Goal: Complete application form: Complete application form

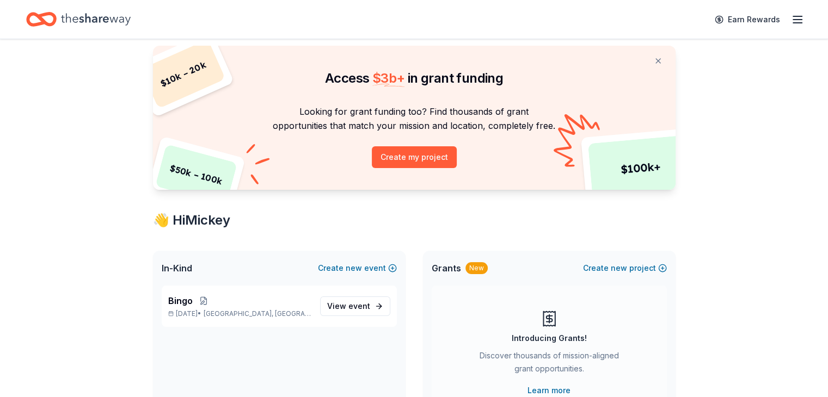
scroll to position [54, 0]
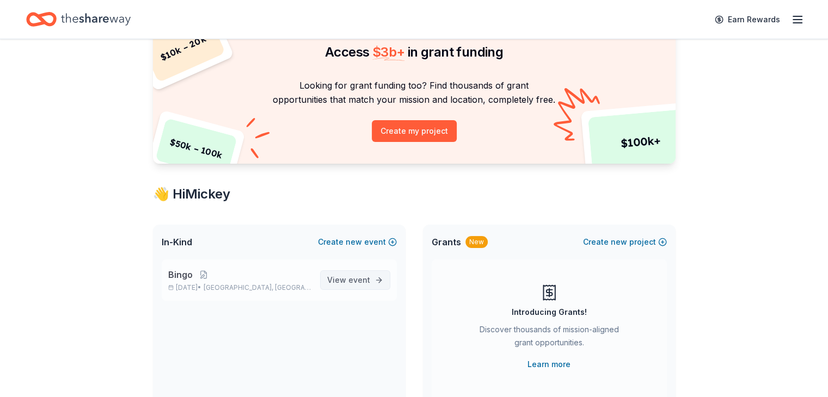
click at [344, 282] on span "View event" at bounding box center [348, 280] width 43 height 13
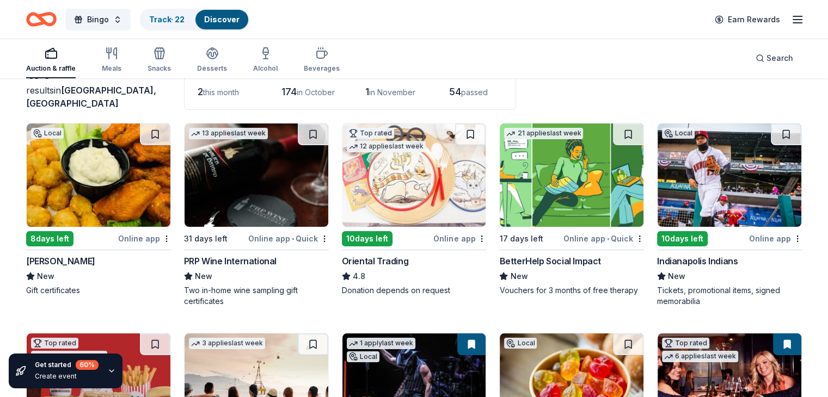
scroll to position [54, 0]
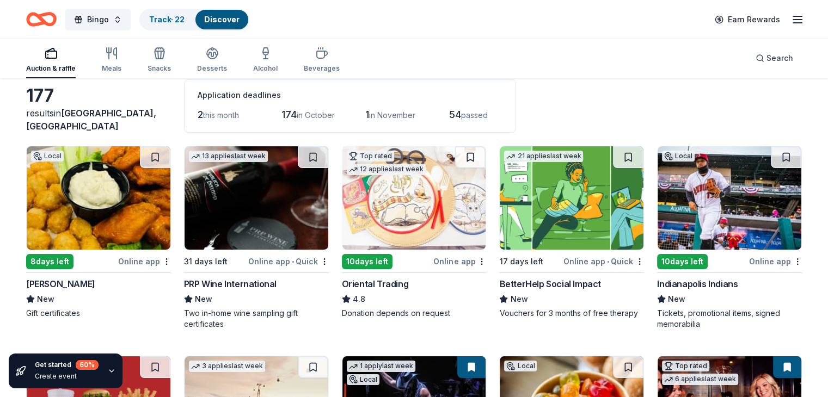
click at [715, 197] on img at bounding box center [730, 197] width 144 height 103
click at [176, 18] on link "Track · 22" at bounding box center [166, 19] width 35 height 9
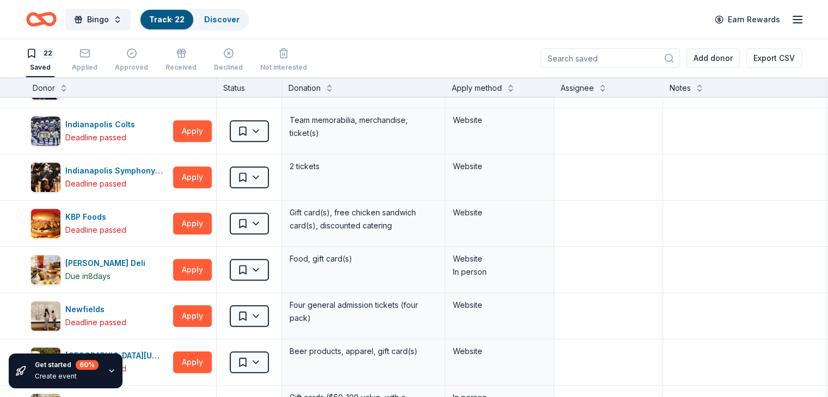
scroll to position [545, 0]
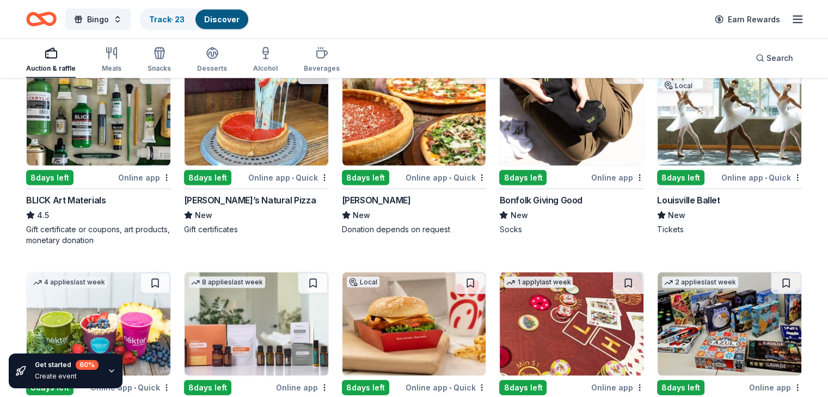
scroll to position [2334, 0]
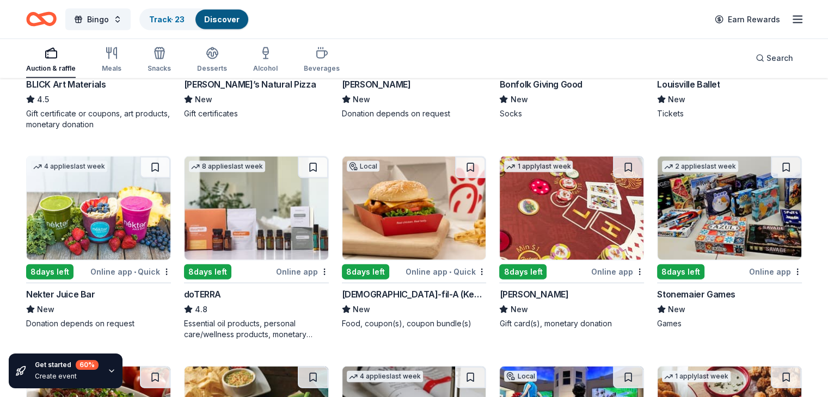
click at [240, 223] on img at bounding box center [257, 208] width 144 height 103
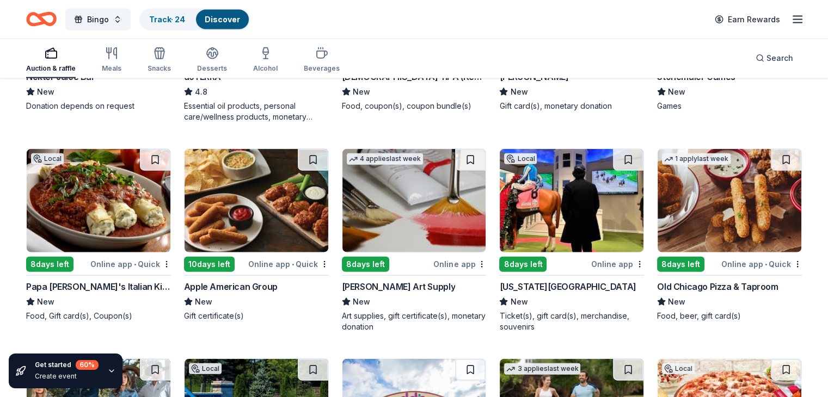
scroll to position [2607, 0]
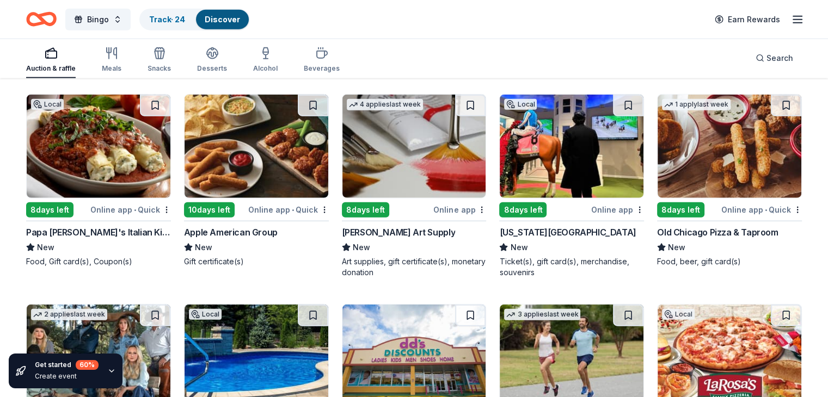
click at [242, 174] on img at bounding box center [257, 146] width 144 height 103
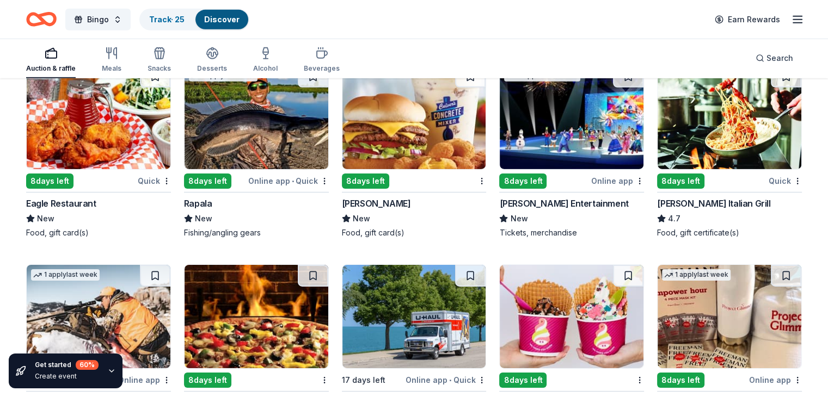
scroll to position [3478, 0]
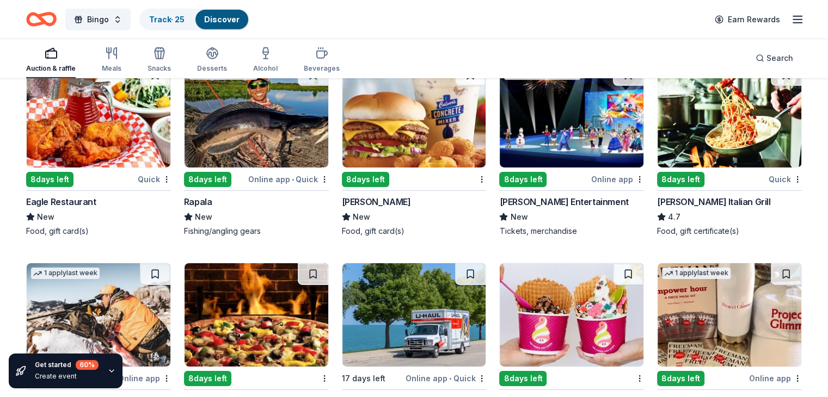
click at [727, 139] on img at bounding box center [730, 115] width 144 height 103
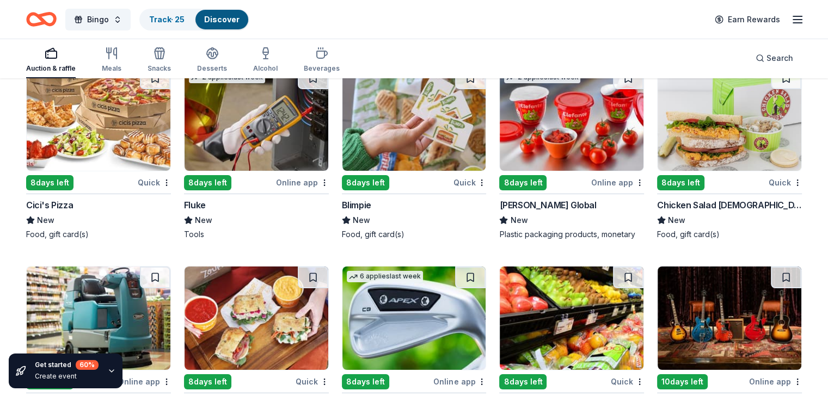
scroll to position [3859, 0]
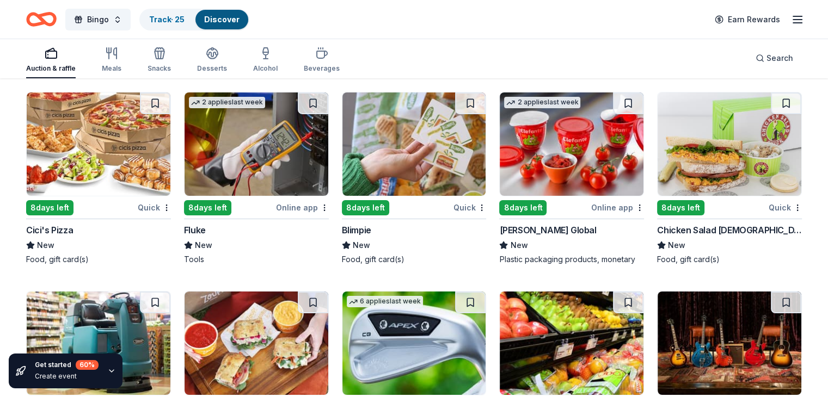
click at [116, 170] on img at bounding box center [99, 144] width 144 height 103
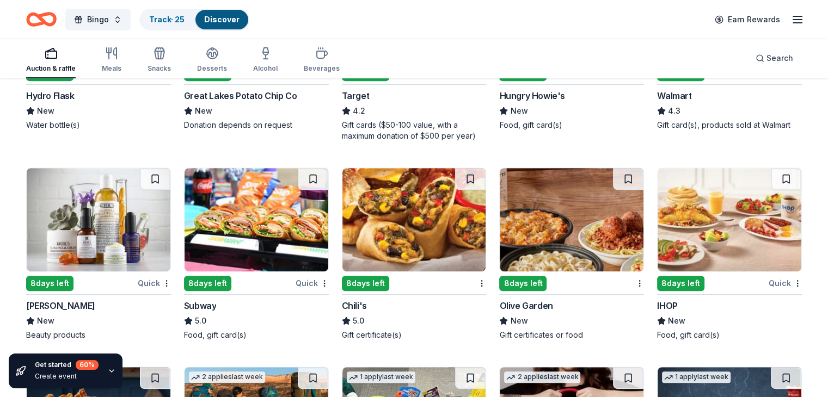
scroll to position [4621, 0]
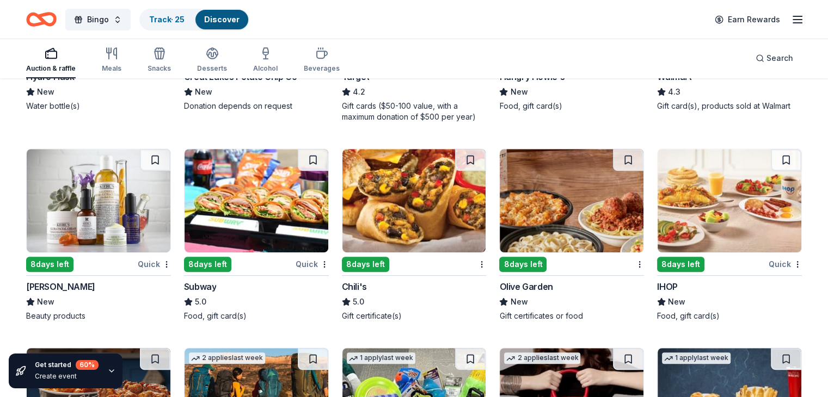
click at [248, 194] on img at bounding box center [257, 200] width 144 height 103
click at [433, 199] on img at bounding box center [414, 200] width 144 height 103
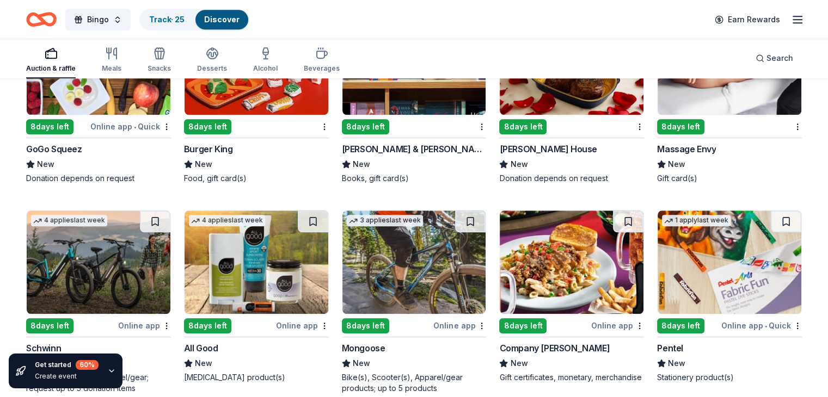
scroll to position [5057, 0]
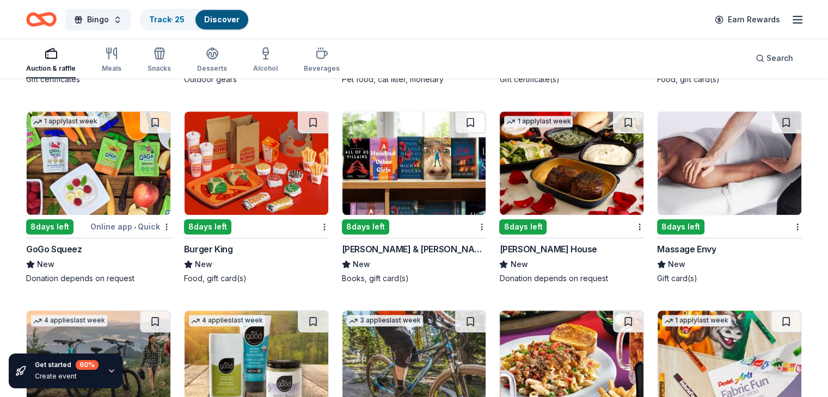
click at [575, 160] on img at bounding box center [572, 163] width 144 height 103
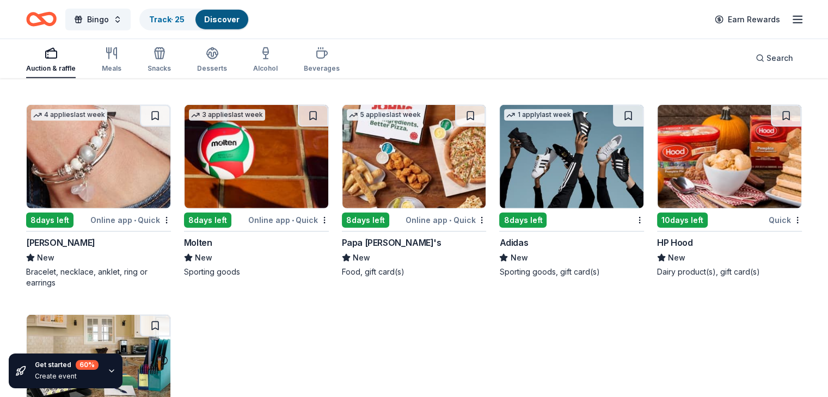
scroll to position [7152, 0]
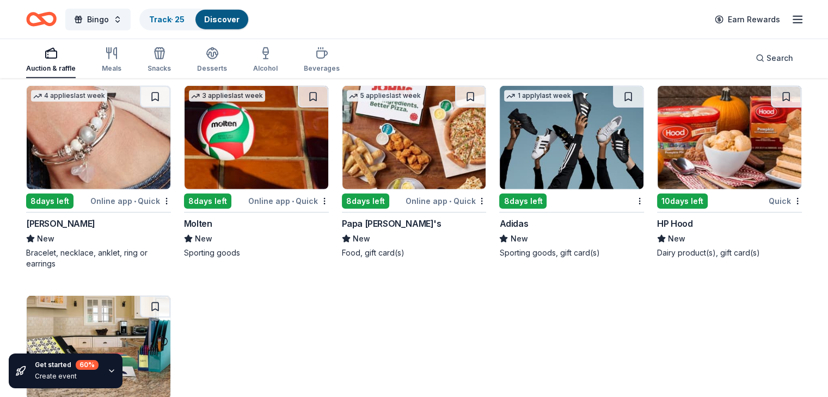
click at [407, 149] on img at bounding box center [414, 137] width 144 height 103
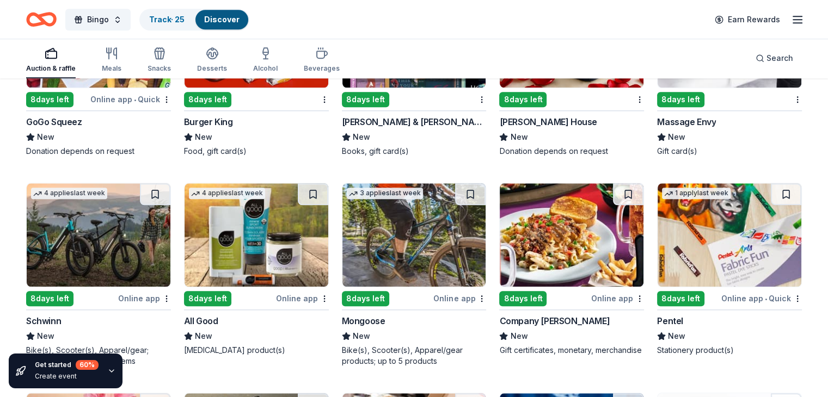
scroll to position [5183, 0]
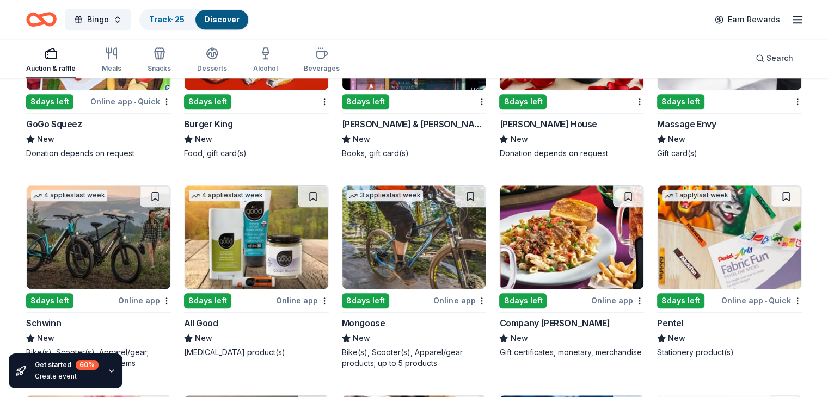
click at [268, 251] on img at bounding box center [257, 237] width 144 height 103
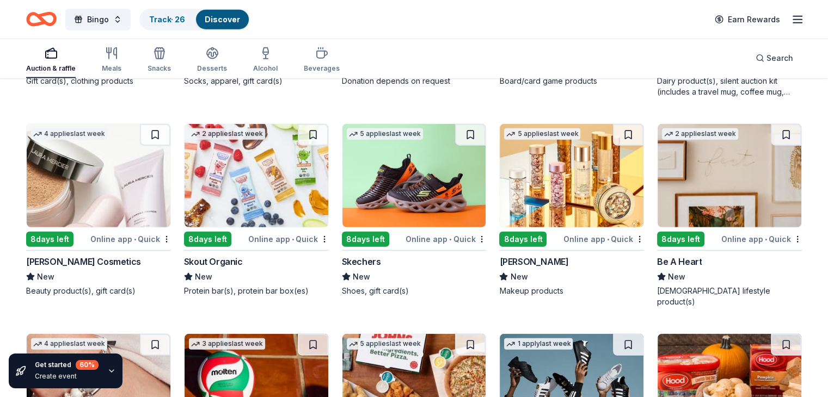
scroll to position [6871, 0]
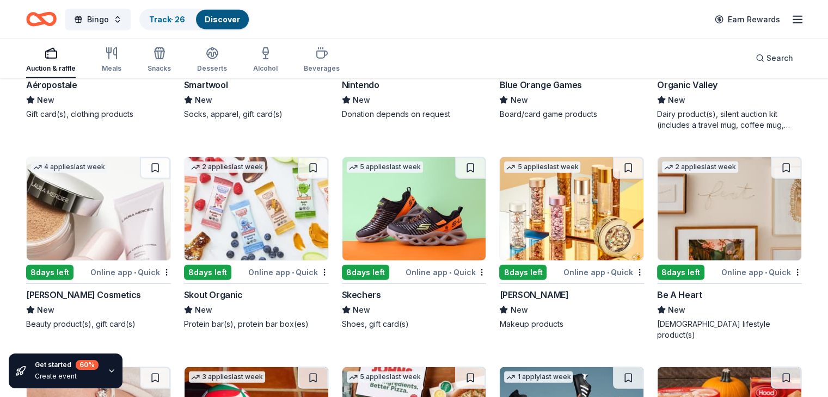
click at [714, 230] on img at bounding box center [730, 208] width 144 height 103
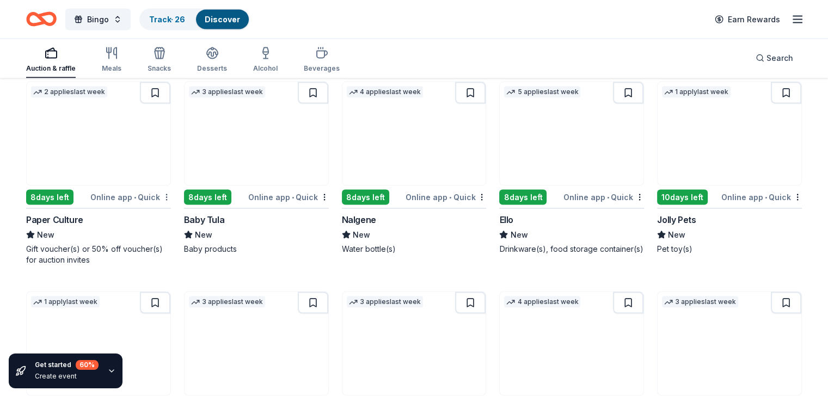
scroll to position [6544, 0]
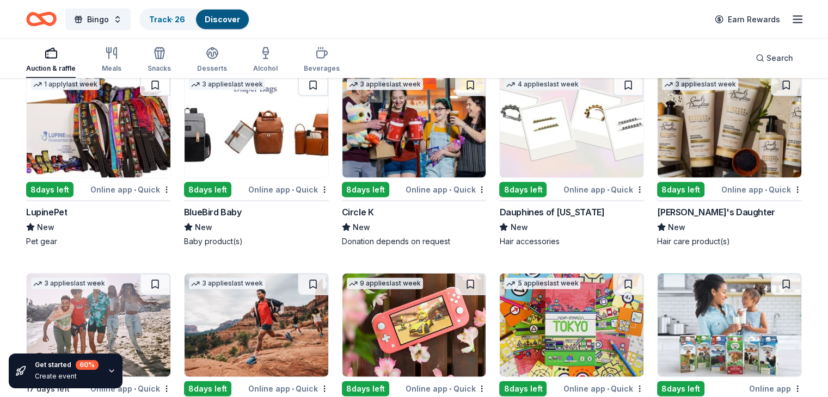
click at [118, 150] on img at bounding box center [99, 126] width 144 height 103
click at [411, 151] on img at bounding box center [414, 126] width 144 height 103
click at [560, 150] on img at bounding box center [572, 126] width 144 height 103
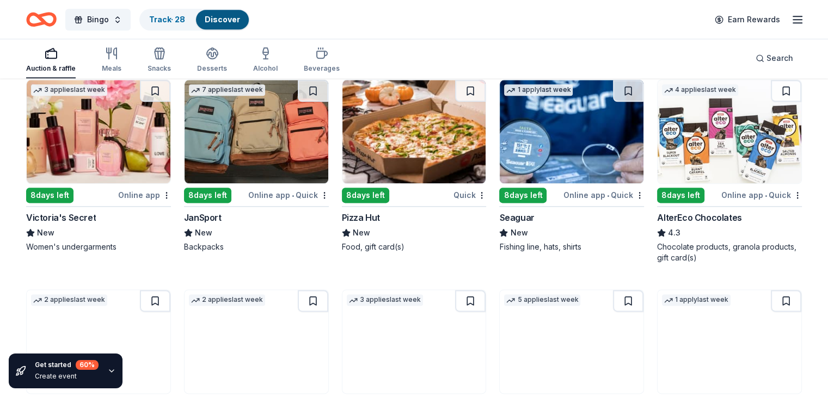
scroll to position [5455, 0]
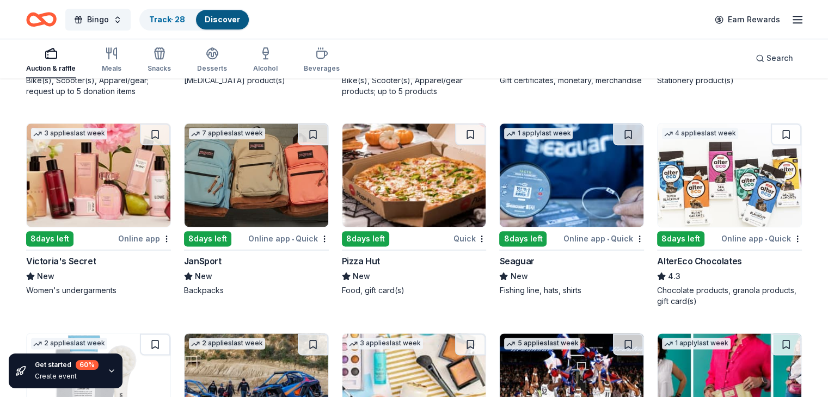
click at [277, 178] on img at bounding box center [257, 175] width 144 height 103
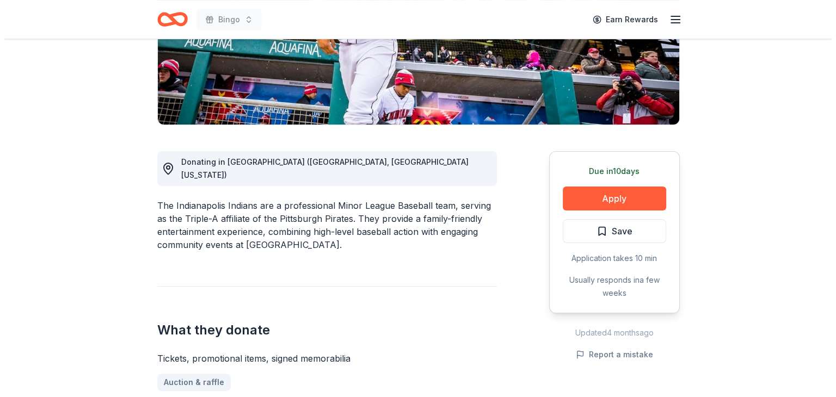
scroll to position [218, 0]
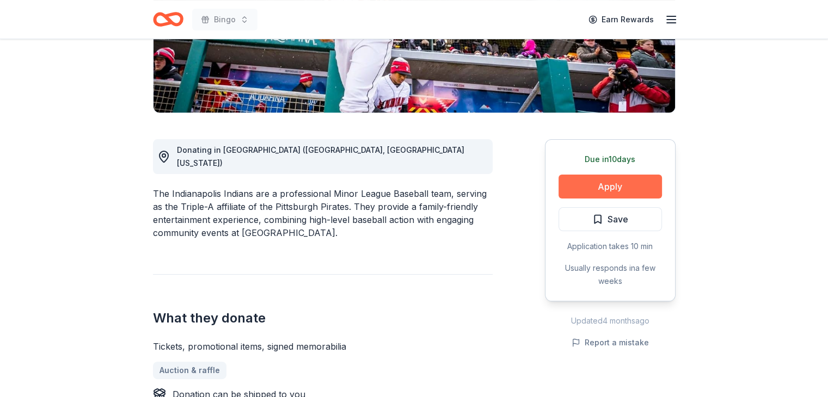
click at [595, 186] on button "Apply" at bounding box center [610, 187] width 103 height 24
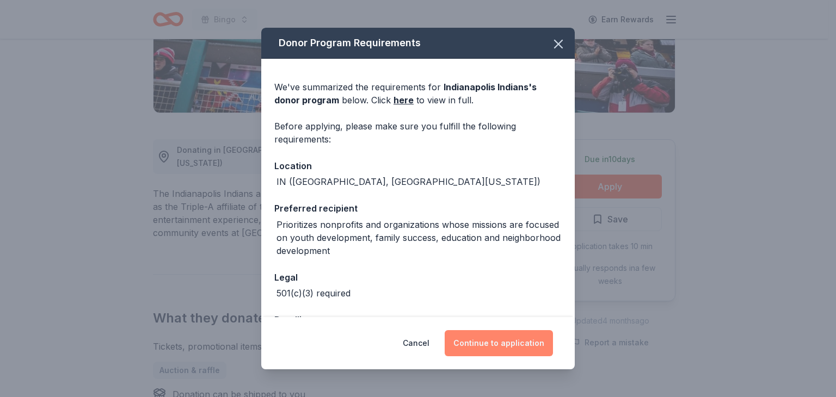
click at [517, 344] on button "Continue to application" at bounding box center [499, 344] width 108 height 26
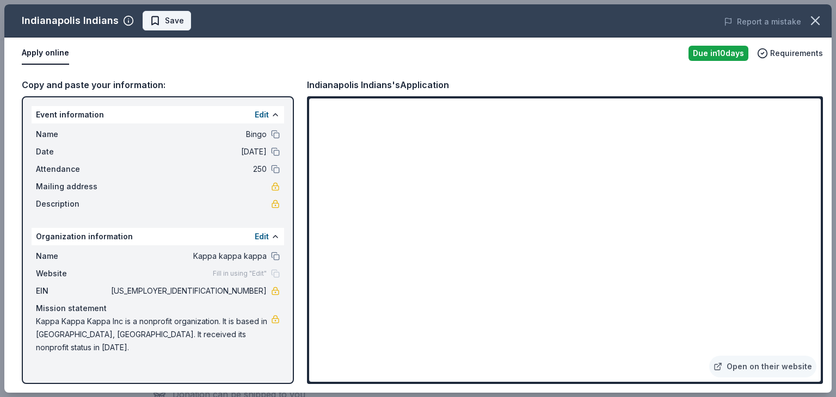
click at [161, 21] on span "Save" at bounding box center [167, 20] width 34 height 13
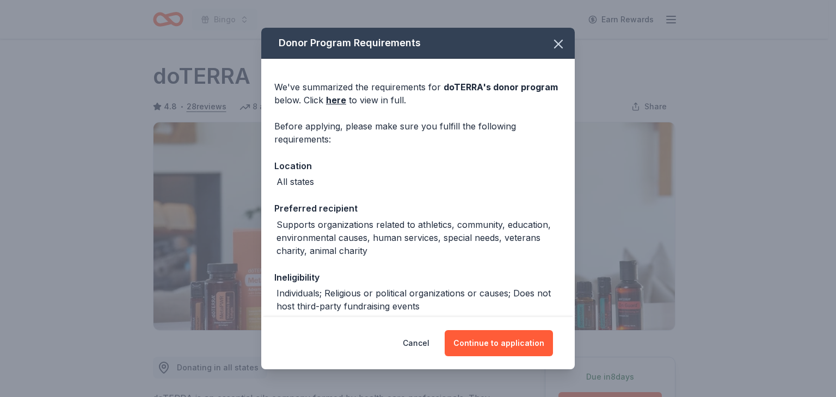
scroll to position [272, 0]
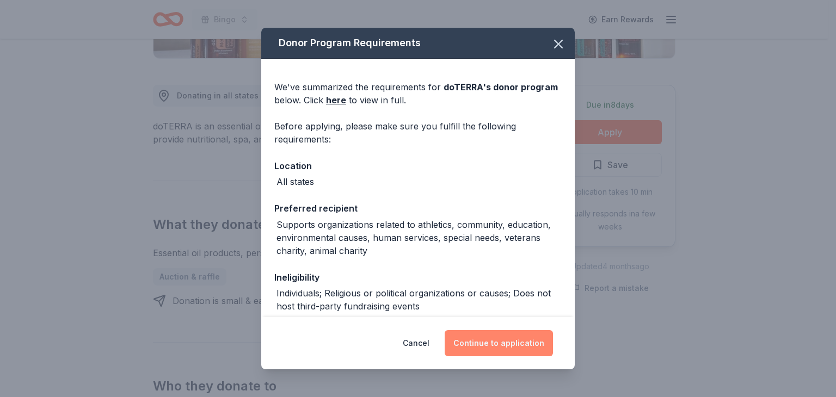
click at [503, 339] on button "Continue to application" at bounding box center [499, 344] width 108 height 26
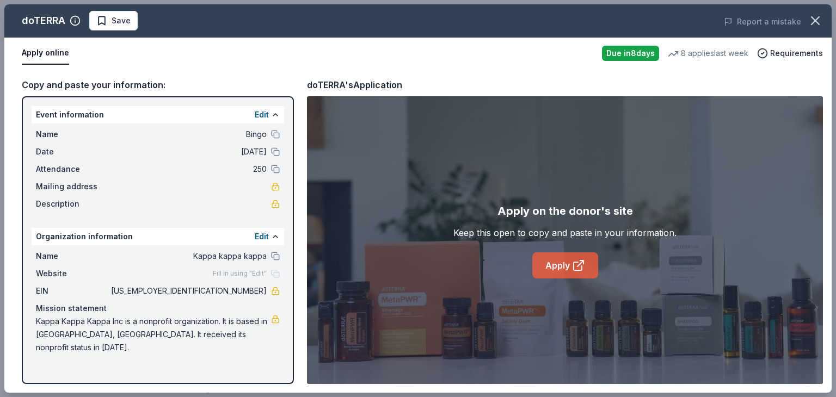
click at [564, 264] on link "Apply" at bounding box center [566, 266] width 66 height 26
click at [114, 15] on span "Save" at bounding box center [121, 20] width 19 height 13
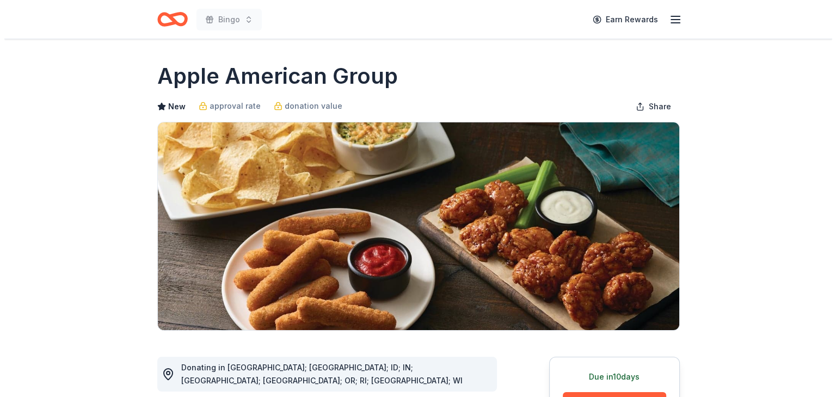
scroll to position [218, 0]
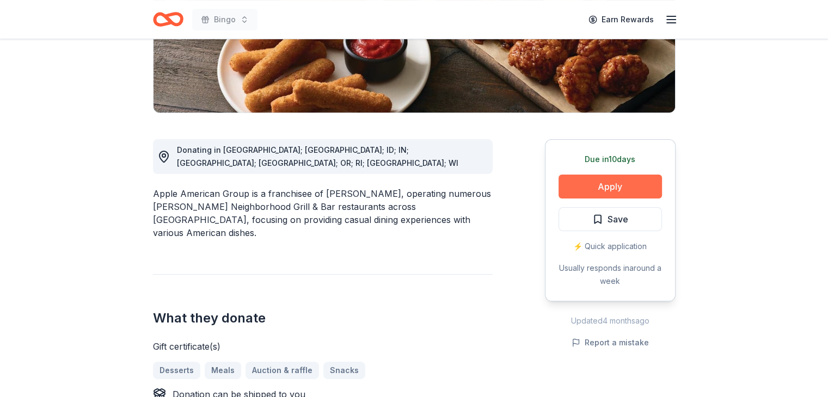
click at [616, 182] on button "Apply" at bounding box center [610, 187] width 103 height 24
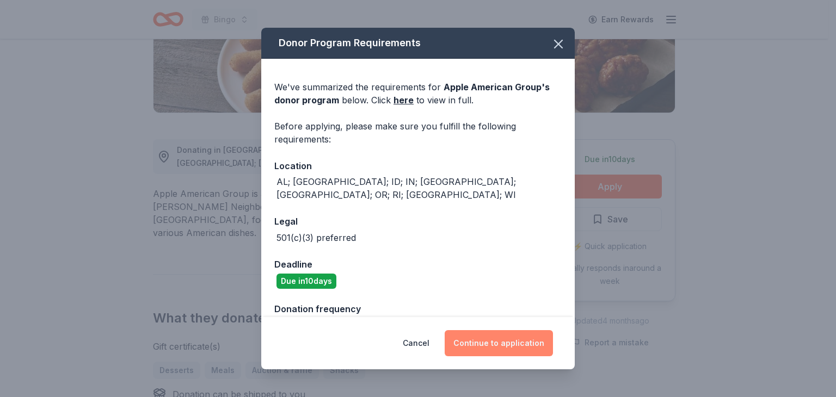
click at [495, 345] on button "Continue to application" at bounding box center [499, 344] width 108 height 26
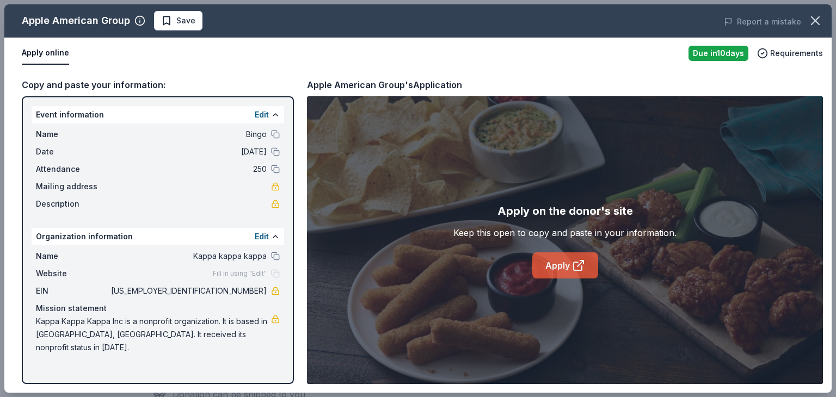
click at [565, 262] on link "Apply" at bounding box center [566, 266] width 66 height 26
click at [174, 20] on span "Save" at bounding box center [178, 20] width 34 height 13
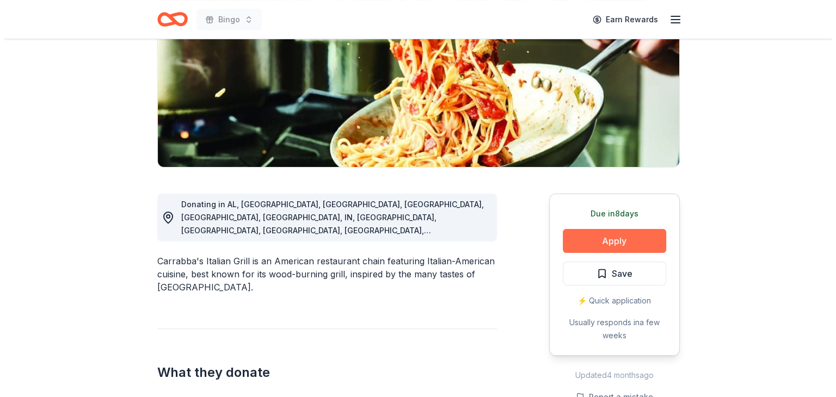
scroll to position [163, 0]
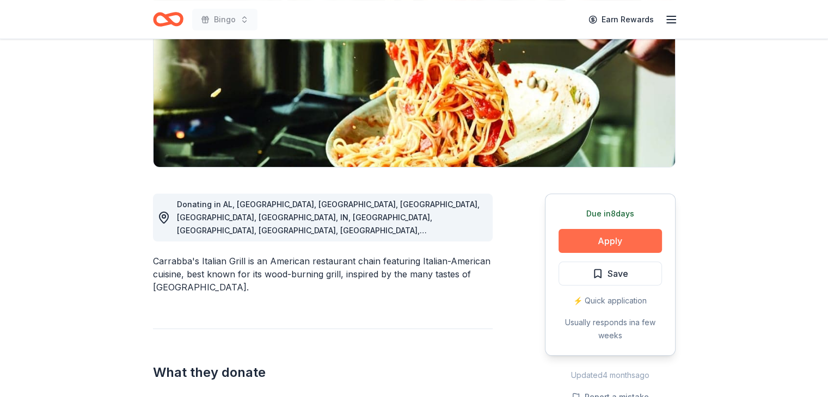
click at [600, 238] on button "Apply" at bounding box center [610, 241] width 103 height 24
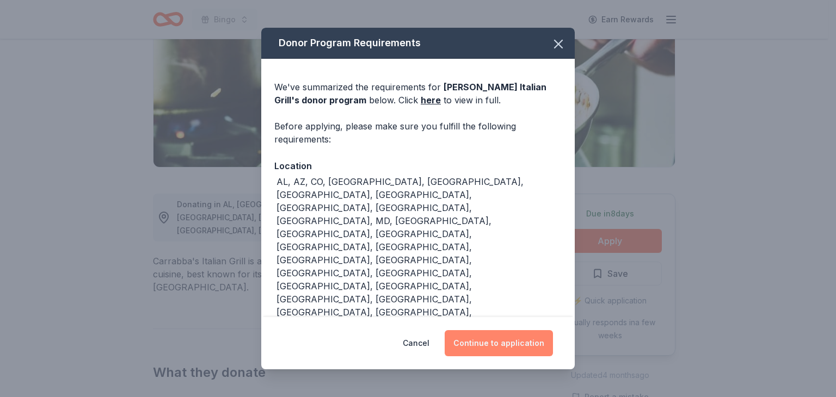
click at [494, 331] on button "Continue to application" at bounding box center [499, 344] width 108 height 26
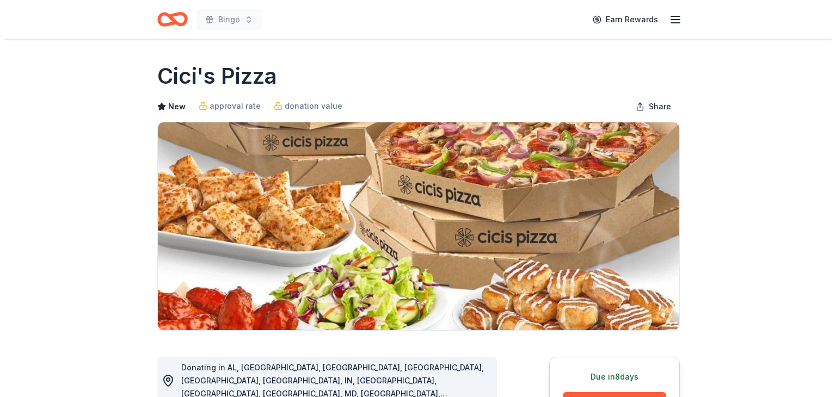
scroll to position [163, 0]
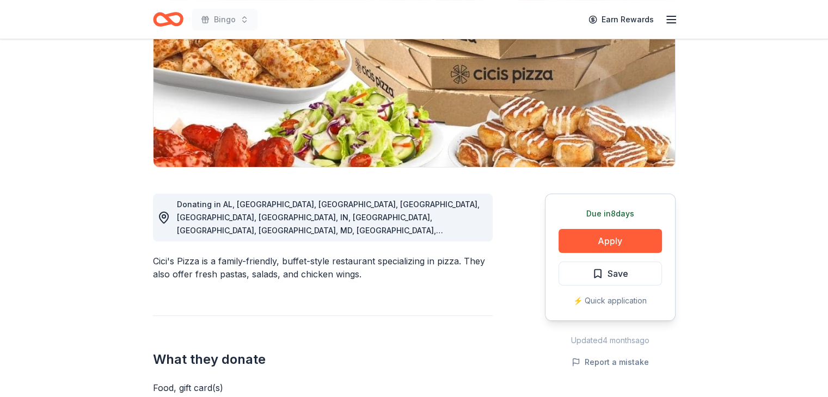
click at [608, 238] on button "Apply" at bounding box center [610, 241] width 103 height 24
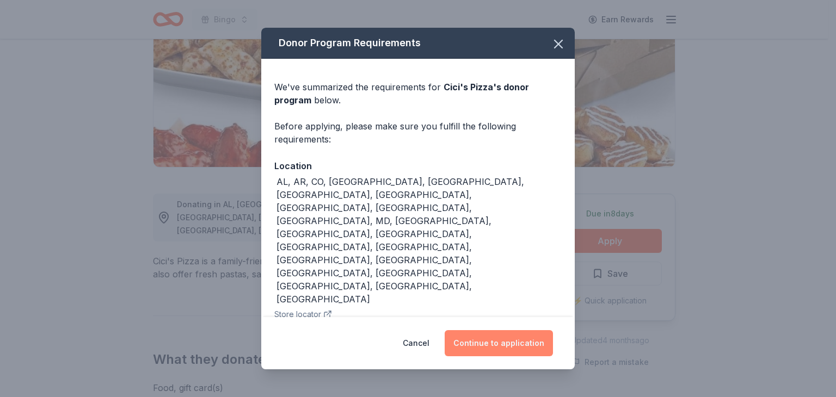
click at [507, 331] on button "Continue to application" at bounding box center [499, 344] width 108 height 26
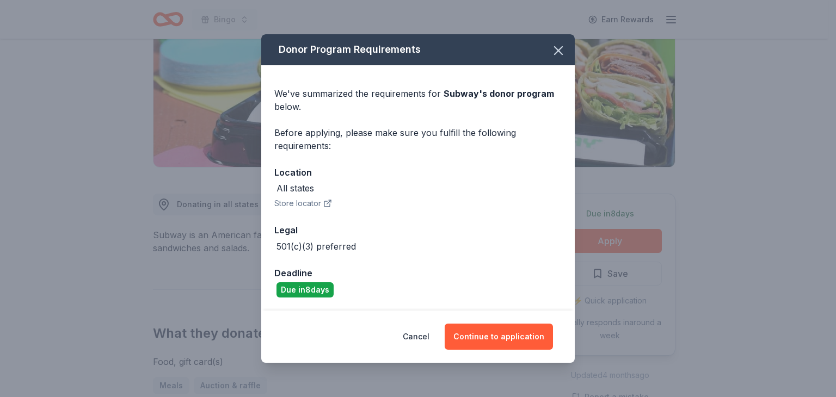
scroll to position [163, 0]
click at [498, 338] on button "Continue to application" at bounding box center [499, 337] width 108 height 26
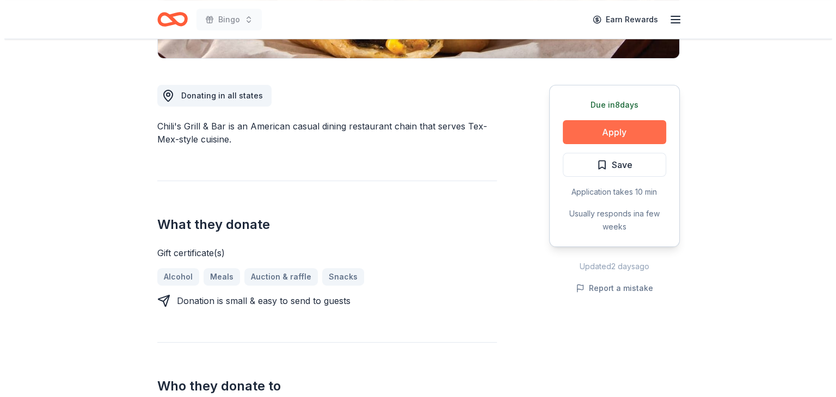
scroll to position [272, 0]
click at [605, 133] on button "Apply" at bounding box center [610, 132] width 103 height 24
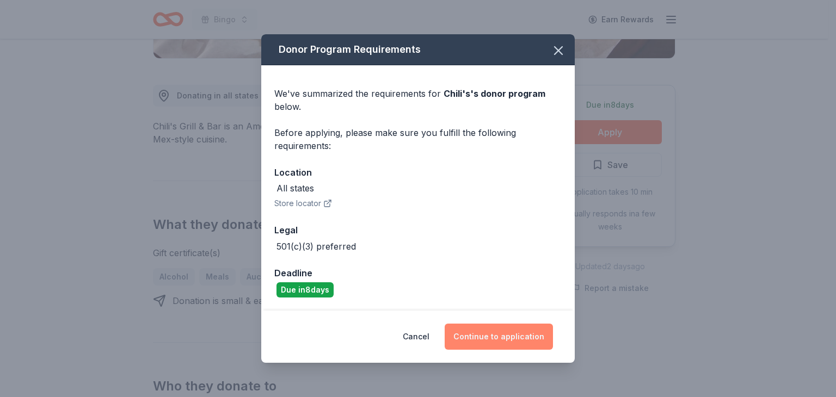
click at [486, 332] on button "Continue to application" at bounding box center [499, 337] width 108 height 26
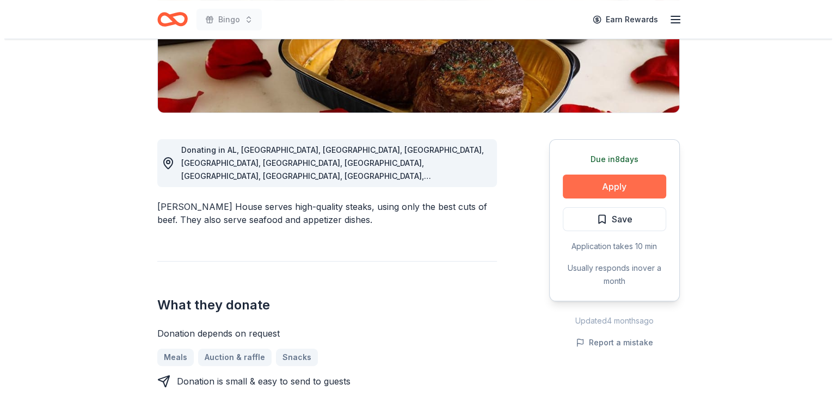
scroll to position [218, 0]
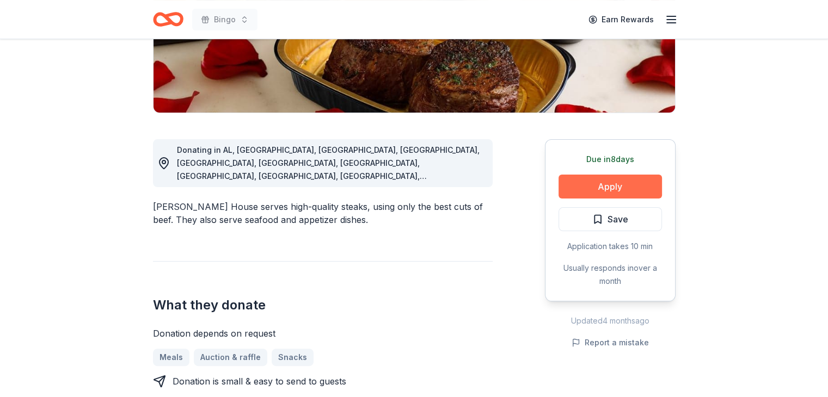
click at [606, 190] on button "Apply" at bounding box center [610, 187] width 103 height 24
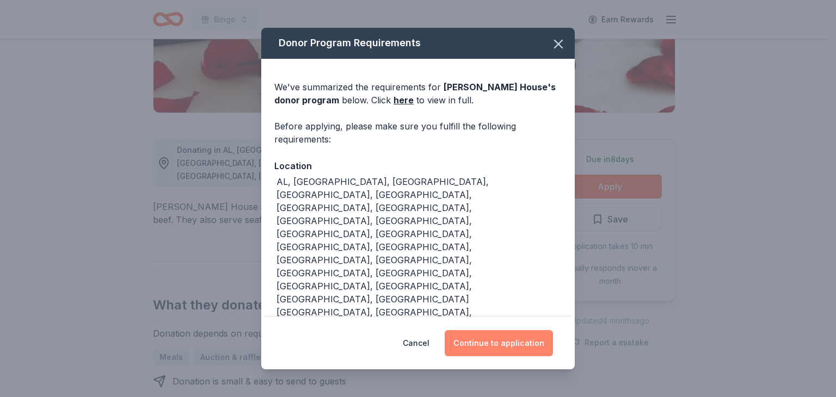
click at [494, 331] on button "Continue to application" at bounding box center [499, 344] width 108 height 26
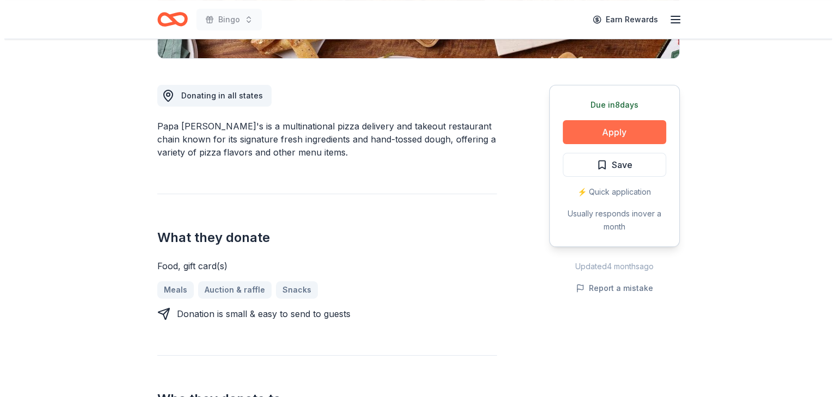
scroll to position [272, 0]
click at [611, 127] on button "Apply" at bounding box center [610, 132] width 103 height 24
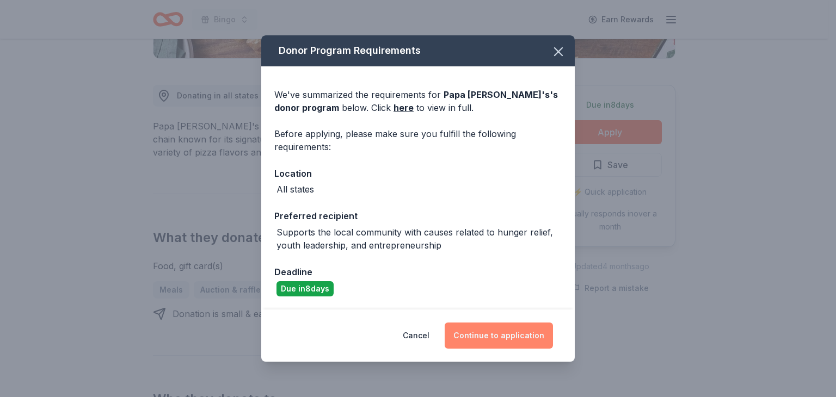
click at [499, 337] on button "Continue to application" at bounding box center [499, 336] width 108 height 26
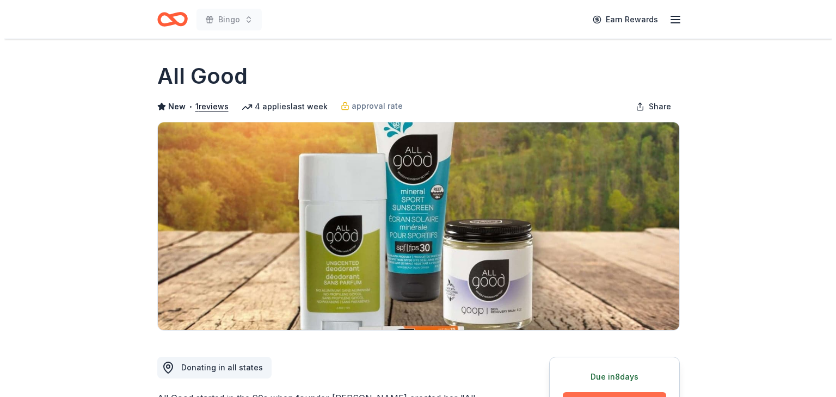
scroll to position [218, 0]
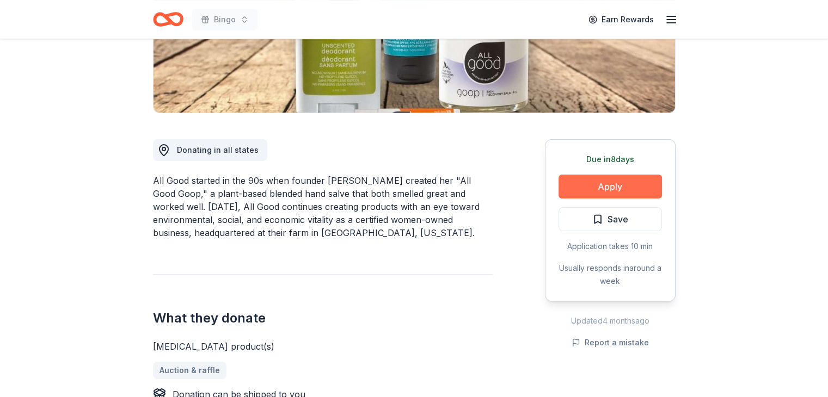
click at [605, 183] on button "Apply" at bounding box center [610, 187] width 103 height 24
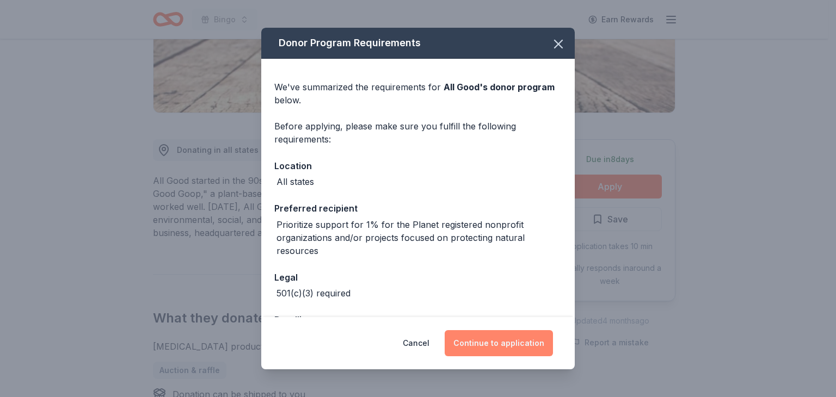
click at [488, 345] on button "Continue to application" at bounding box center [499, 344] width 108 height 26
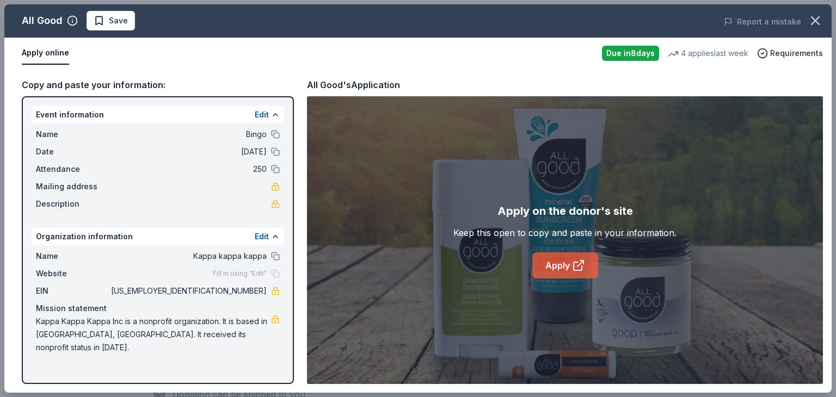
click at [557, 260] on link "Apply" at bounding box center [566, 266] width 66 height 26
click at [103, 20] on span "Save" at bounding box center [111, 20] width 34 height 13
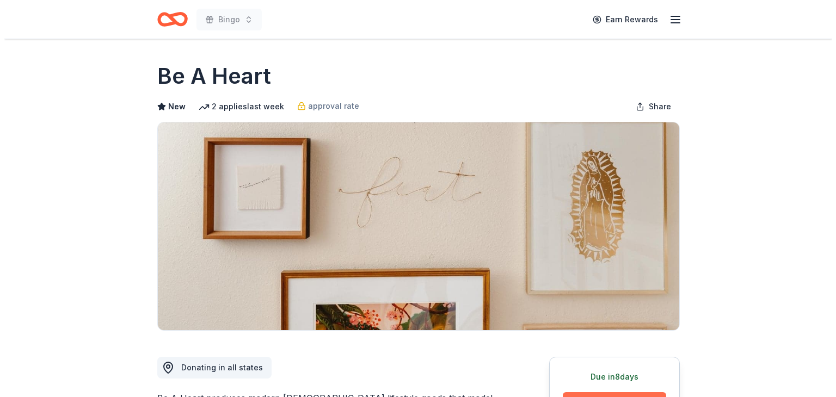
scroll to position [163, 0]
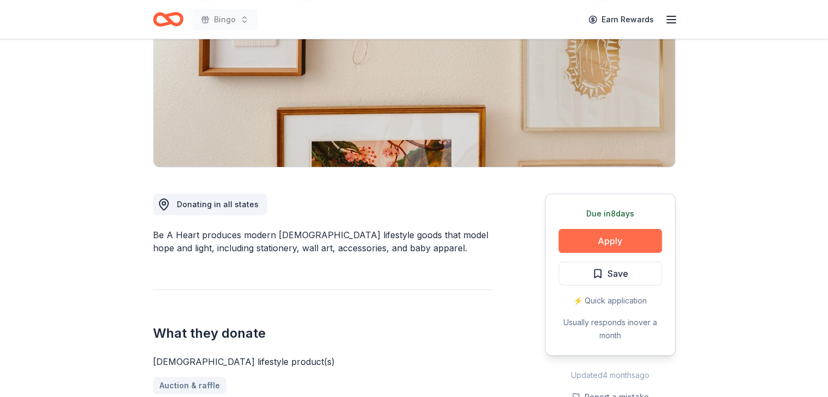
click at [603, 240] on button "Apply" at bounding box center [610, 241] width 103 height 24
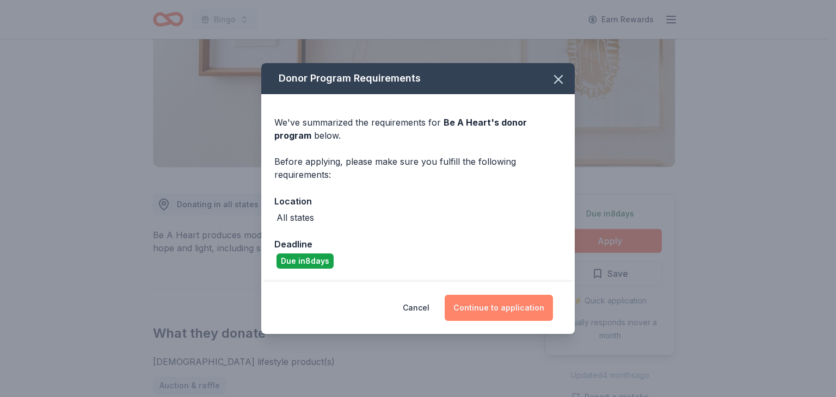
click at [499, 305] on button "Continue to application" at bounding box center [499, 308] width 108 height 26
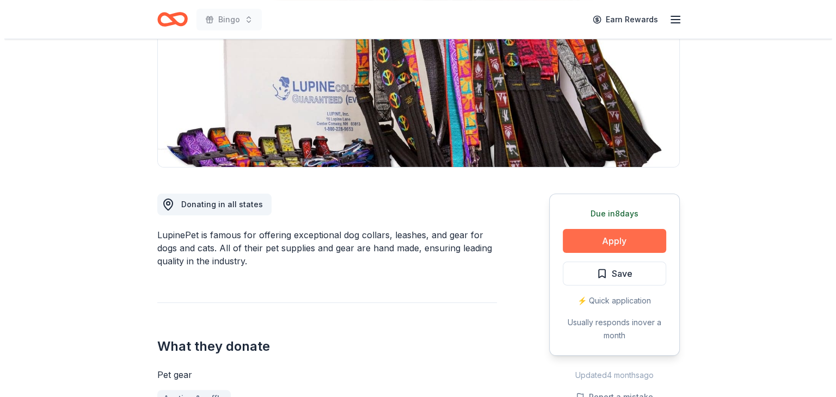
scroll to position [163, 0]
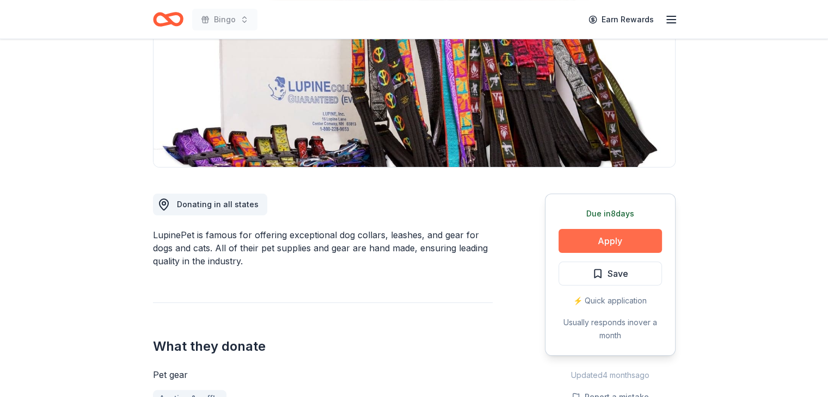
click at [609, 236] on button "Apply" at bounding box center [610, 241] width 103 height 24
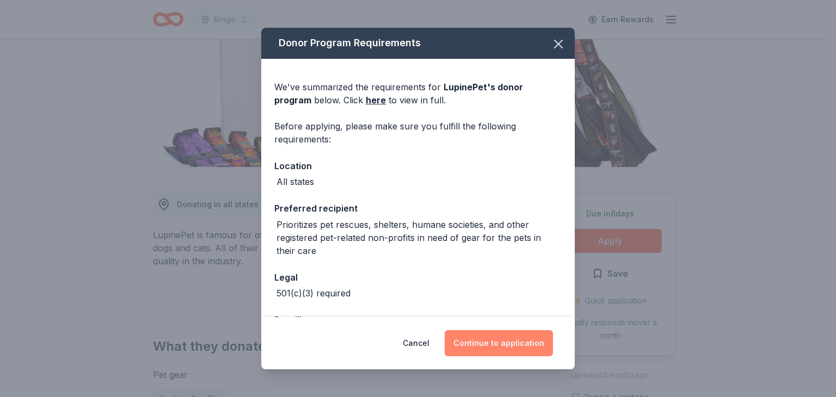
click at [498, 340] on button "Continue to application" at bounding box center [499, 344] width 108 height 26
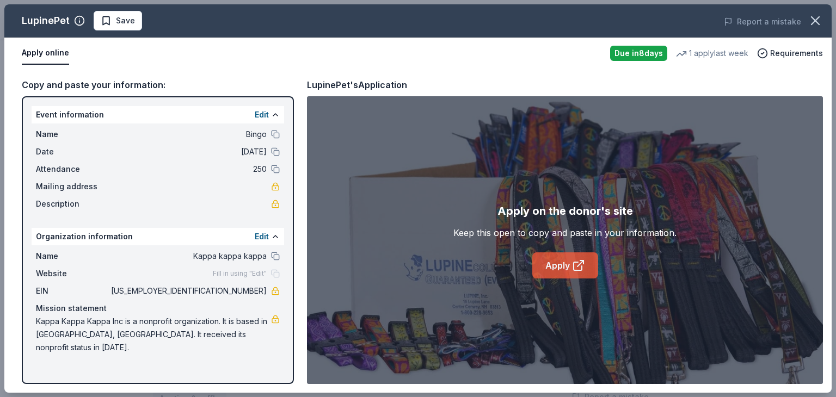
click at [556, 263] on link "Apply" at bounding box center [566, 266] width 66 height 26
click at [124, 25] on span "Save" at bounding box center [125, 20] width 19 height 13
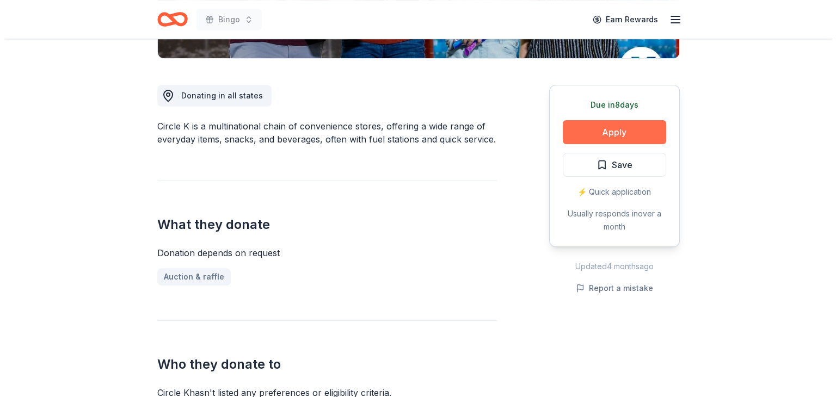
scroll to position [272, 0]
click at [611, 126] on button "Apply" at bounding box center [610, 132] width 103 height 24
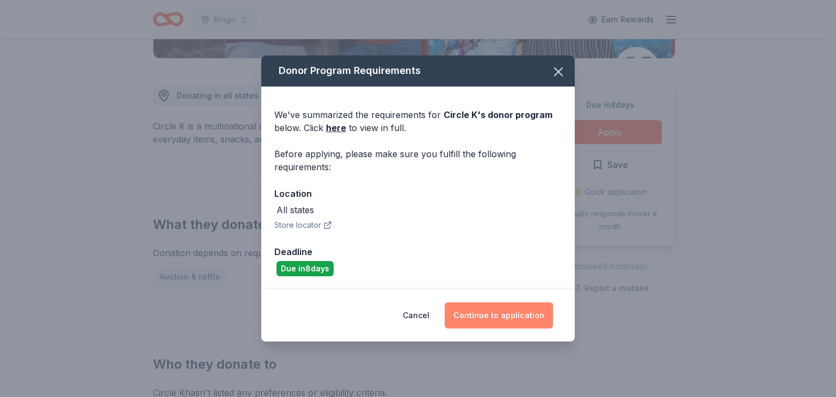
click at [499, 307] on button "Continue to application" at bounding box center [499, 316] width 108 height 26
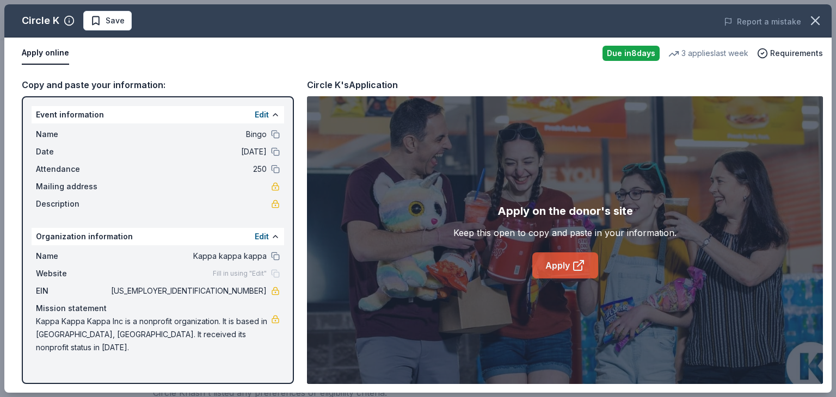
click at [560, 266] on link "Apply" at bounding box center [566, 266] width 66 height 26
drag, startPoint x: 109, startPoint y: 22, endPoint x: 169, endPoint y: 16, distance: 60.2
click at [109, 22] on span "Save" at bounding box center [115, 20] width 19 height 13
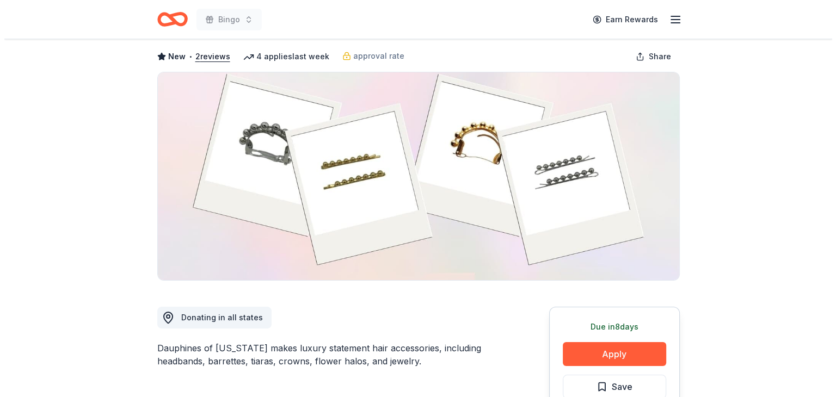
scroll to position [163, 0]
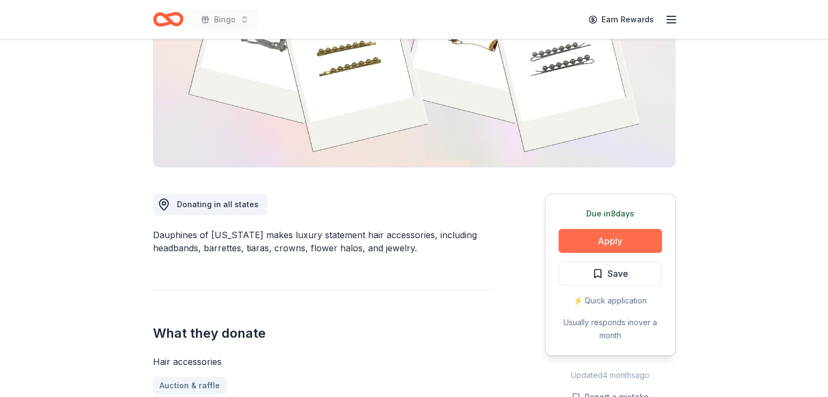
click at [617, 235] on button "Apply" at bounding box center [610, 241] width 103 height 24
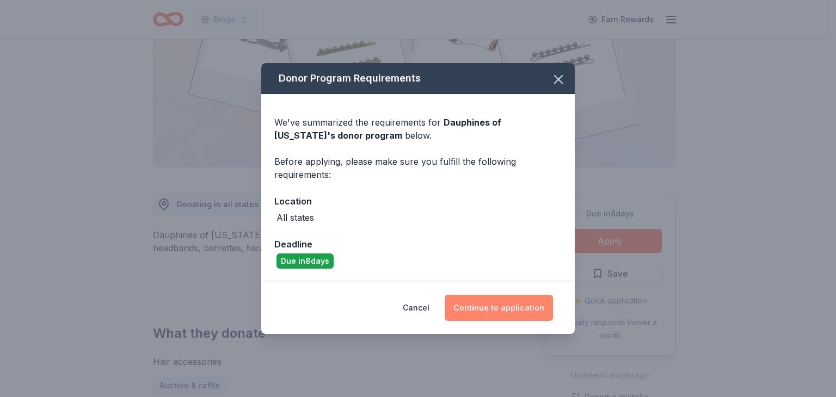
click at [497, 308] on button "Continue to application" at bounding box center [499, 308] width 108 height 26
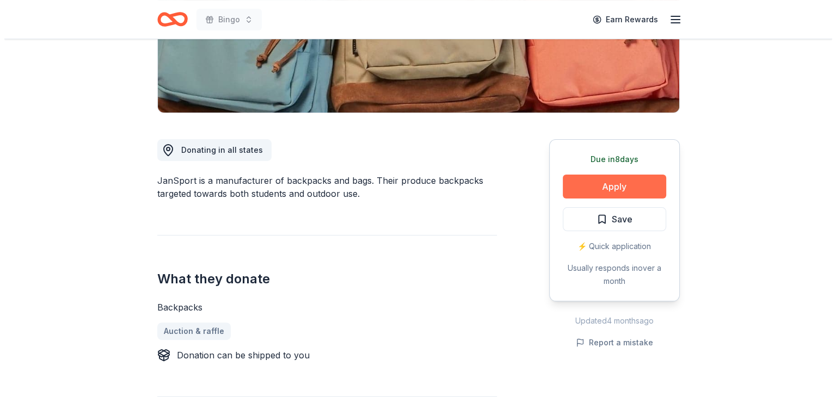
scroll to position [218, 0]
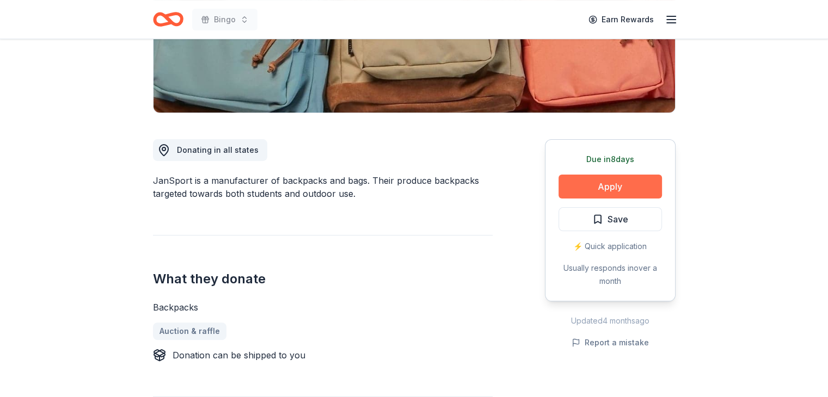
click at [611, 180] on button "Apply" at bounding box center [610, 187] width 103 height 24
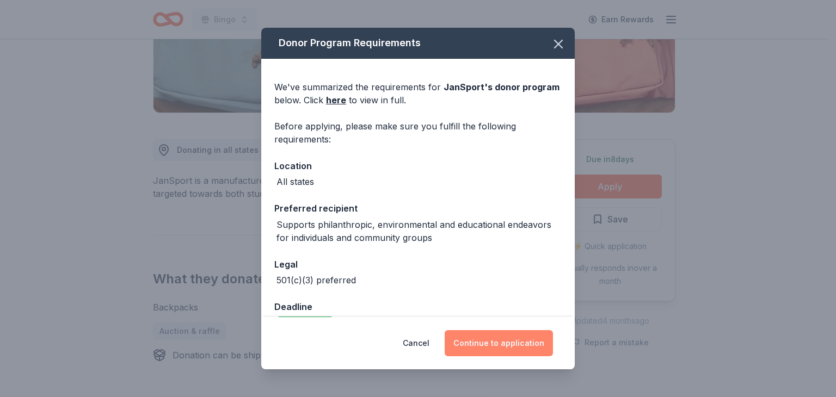
click at [491, 344] on button "Continue to application" at bounding box center [499, 344] width 108 height 26
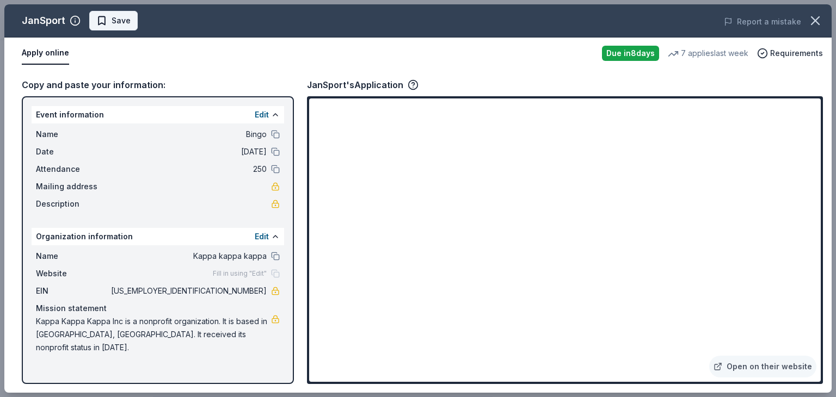
click at [118, 20] on span "Save" at bounding box center [121, 20] width 19 height 13
